Goal: Check status: Check status

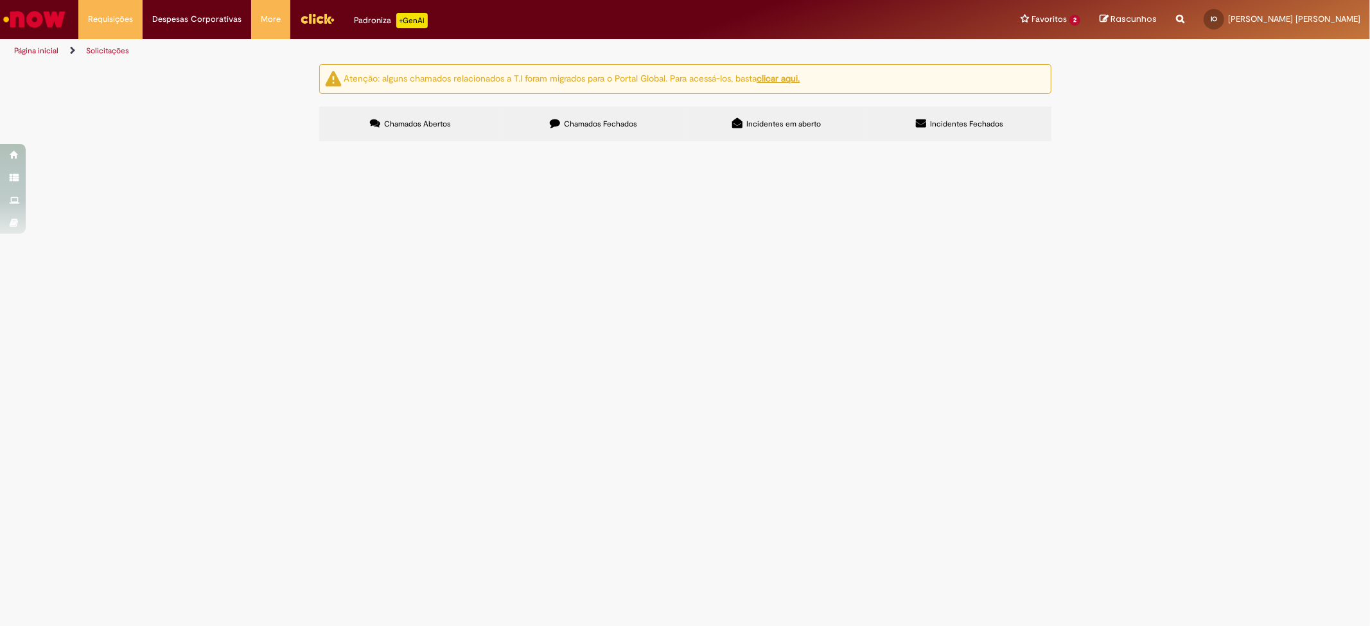
click at [582, 119] on span "Chamados Fechados" at bounding box center [600, 124] width 73 height 10
click at [0, 0] on span "Atualização selo CDR. As combinações a serem retiradas, o fornecedor irá entreg…" at bounding box center [0, 0] width 0 height 0
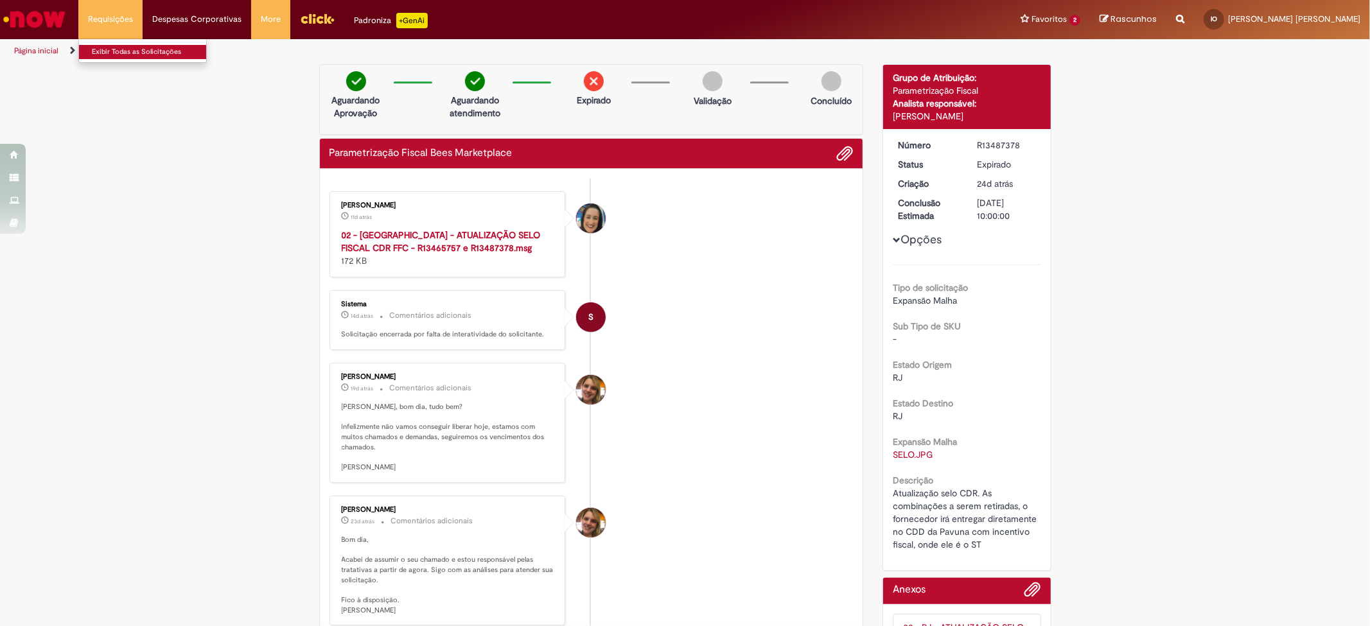
click at [116, 48] on link "Exibir Todas as Solicitações" at bounding box center [149, 52] width 141 height 14
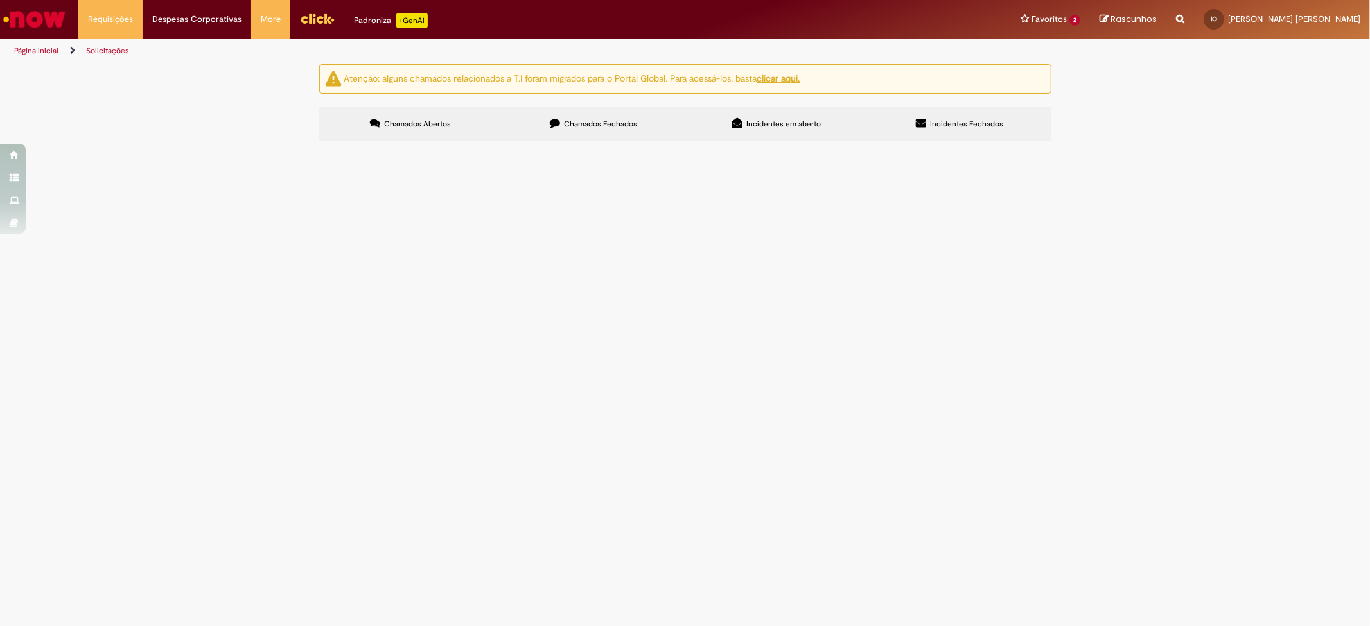
click at [592, 130] on label "Chamados Fechados" at bounding box center [593, 124] width 183 height 35
click at [0, 0] on button at bounding box center [0, 0] width 0 height 0
click at [765, 110] on label "Incidentes em aberto" at bounding box center [776, 124] width 183 height 35
click at [403, 111] on label "Chamados Abertos" at bounding box center [410, 124] width 183 height 35
click at [0, 0] on button at bounding box center [0, 0] width 0 height 0
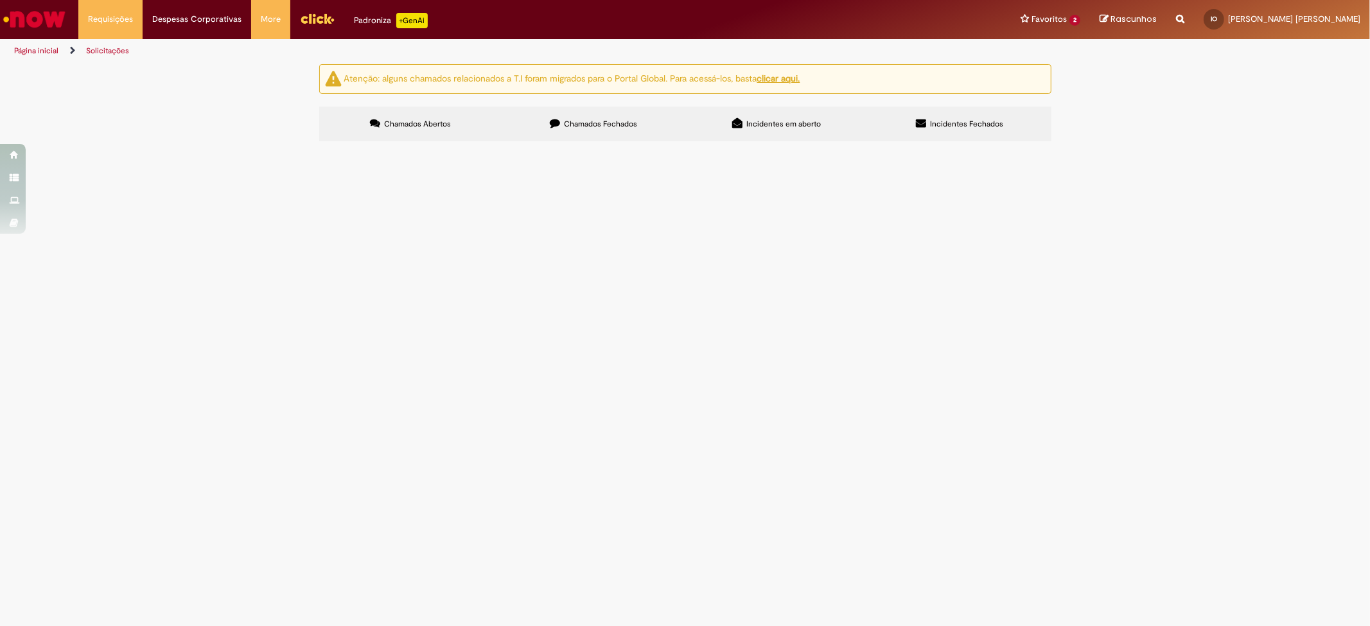
click at [0, 0] on button at bounding box center [0, 0] width 0 height 0
